Goal: Task Accomplishment & Management: Use online tool/utility

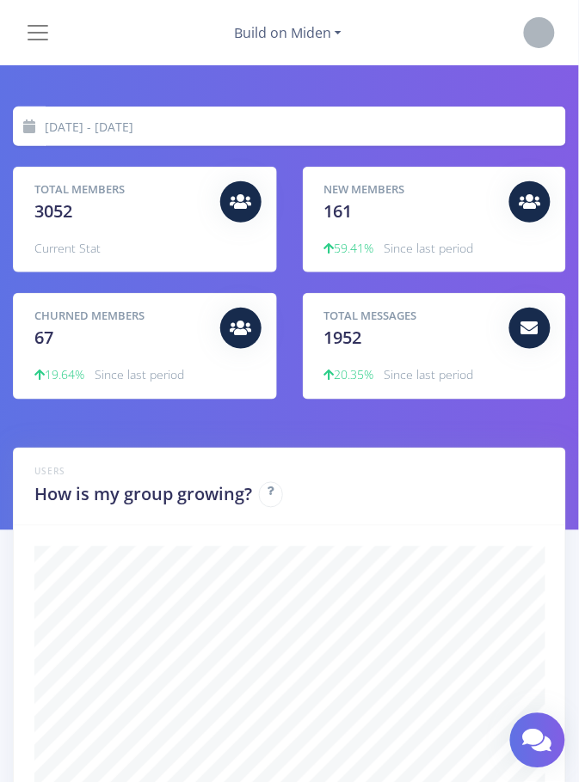
scroll to position [301, 511]
click at [330, 29] on link "Build on Miden" at bounding box center [287, 33] width 107 height 28
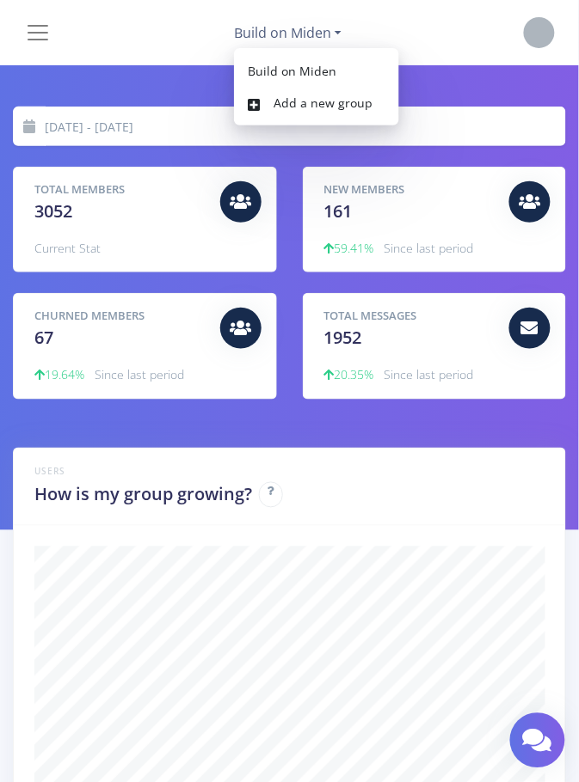
click at [144, 81] on nav "Analytics [PERSON_NAME] ™️ My Dashboard Settings Logout" at bounding box center [289, 79] width 579 height 28
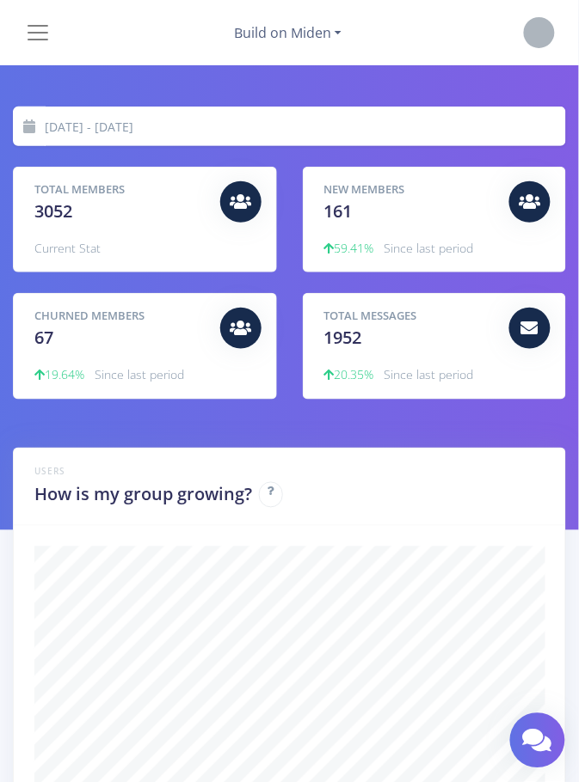
click at [332, 30] on link "Build on Miden" at bounding box center [287, 33] width 107 height 28
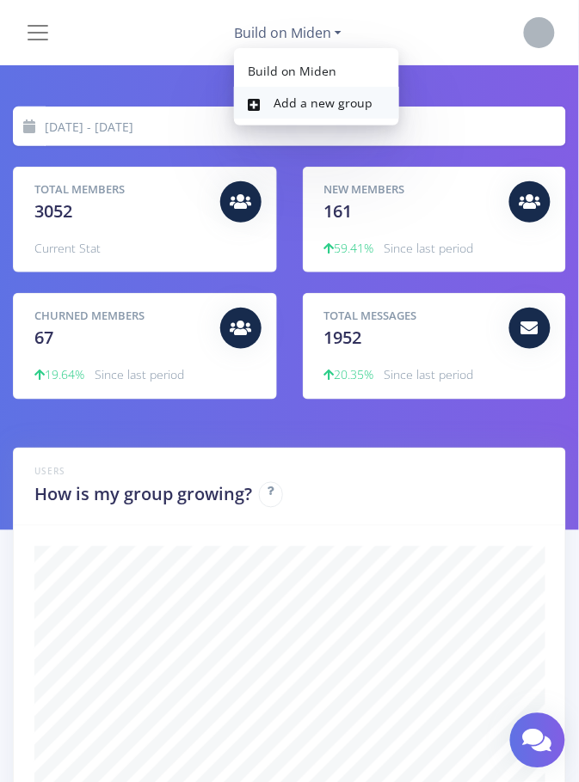
click at [345, 108] on link "Add a new group" at bounding box center [316, 103] width 165 height 32
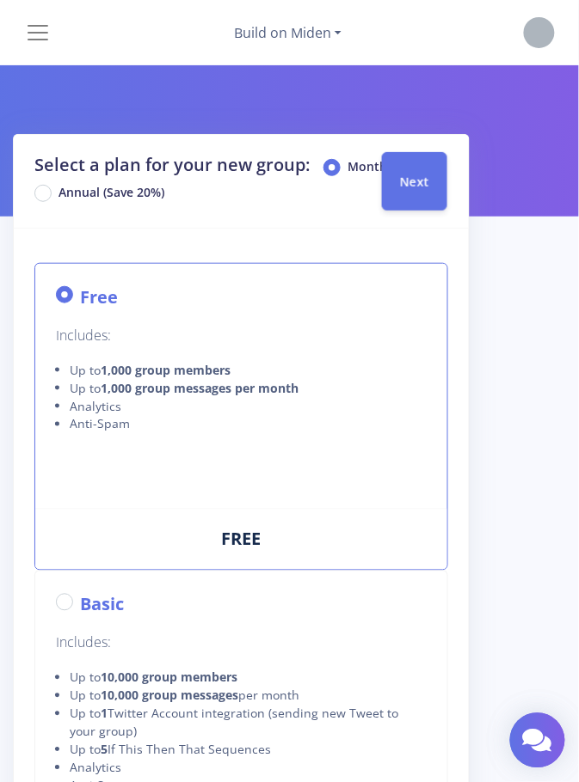
click at [419, 192] on button "Next" at bounding box center [414, 181] width 65 height 58
